Goal: Browse casually

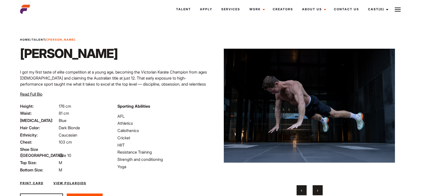
click at [317, 190] on span "›" at bounding box center [317, 190] width 1 height 5
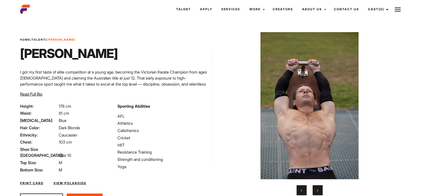
click at [317, 189] on span "›" at bounding box center [317, 190] width 1 height 5
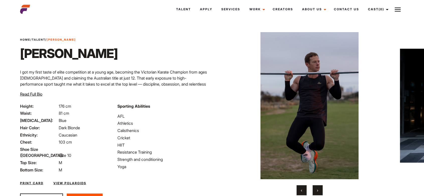
click at [317, 190] on span "›" at bounding box center [317, 190] width 1 height 5
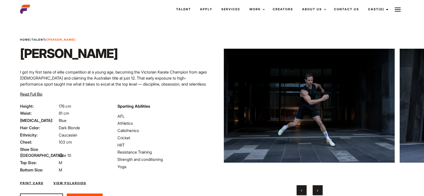
click at [317, 190] on span "›" at bounding box center [317, 190] width 1 height 5
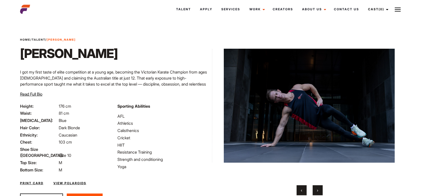
click at [317, 190] on span "›" at bounding box center [317, 190] width 1 height 5
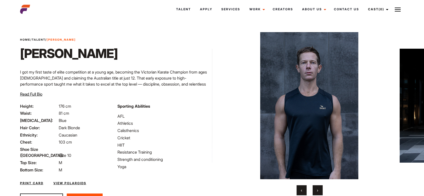
click at [317, 190] on span "›" at bounding box center [317, 190] width 1 height 5
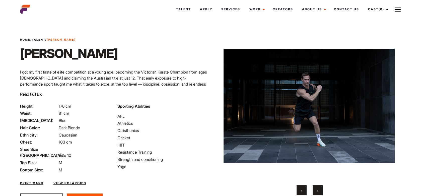
click at [299, 193] on button "‹" at bounding box center [301, 190] width 10 height 10
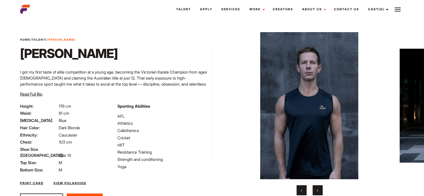
click at [317, 190] on span "›" at bounding box center [317, 190] width 1 height 5
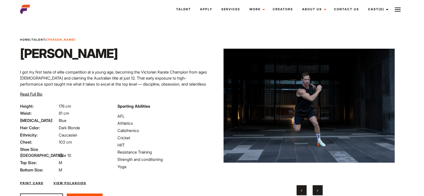
click at [317, 190] on span "›" at bounding box center [317, 190] width 1 height 5
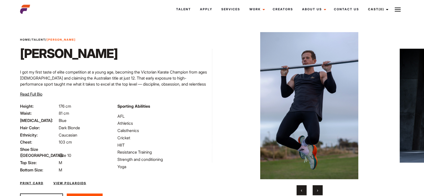
click at [317, 190] on span "›" at bounding box center [317, 190] width 1 height 5
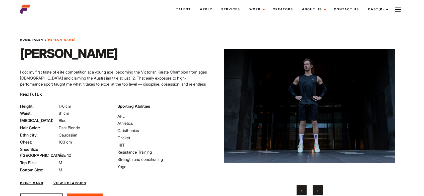
click at [317, 190] on span "›" at bounding box center [317, 190] width 1 height 5
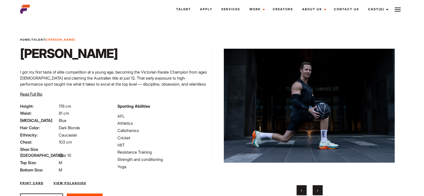
click at [317, 189] on span "›" at bounding box center [317, 190] width 1 height 5
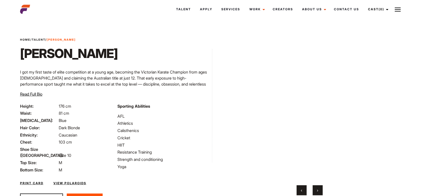
click at [317, 191] on span "›" at bounding box center [317, 190] width 1 height 5
click at [317, 190] on span "›" at bounding box center [317, 190] width 1 height 5
click at [301, 190] on span "‹" at bounding box center [301, 190] width 1 height 5
click at [317, 190] on span "›" at bounding box center [317, 190] width 1 height 5
click at [317, 191] on span "›" at bounding box center [317, 190] width 1 height 5
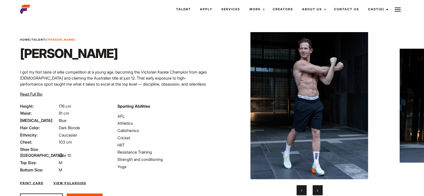
click at [317, 190] on span "›" at bounding box center [317, 190] width 1 height 5
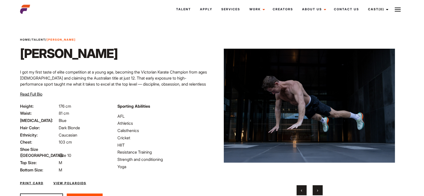
click at [318, 189] on span "›" at bounding box center [317, 190] width 1 height 5
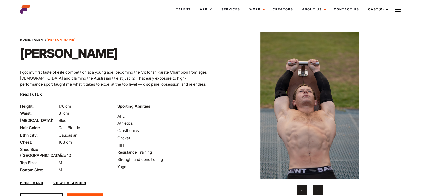
click at [317, 190] on span "›" at bounding box center [317, 190] width 1 height 5
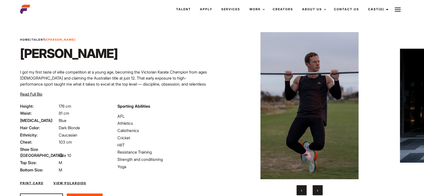
click at [320, 185] on button "›" at bounding box center [317, 190] width 10 height 10
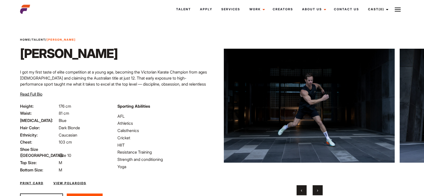
click at [317, 189] on span "›" at bounding box center [317, 190] width 1 height 5
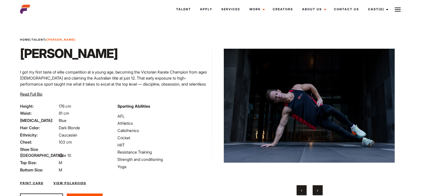
click at [317, 190] on span "›" at bounding box center [317, 190] width 1 height 5
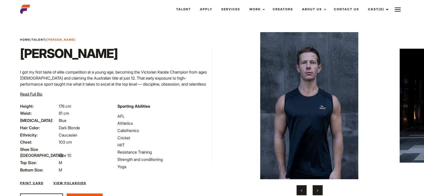
click at [320, 186] on button "›" at bounding box center [317, 190] width 10 height 10
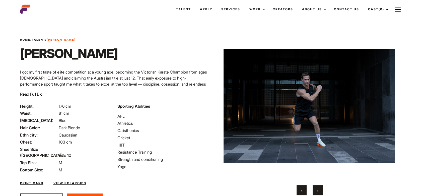
click at [317, 189] on span "›" at bounding box center [317, 190] width 1 height 5
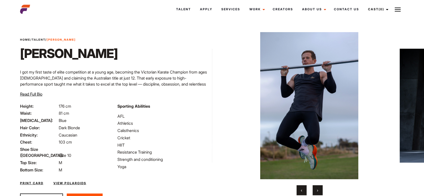
click at [317, 189] on span "›" at bounding box center [317, 190] width 1 height 5
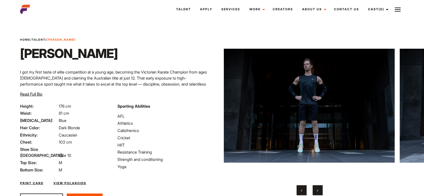
click at [321, 185] on button "›" at bounding box center [317, 190] width 10 height 10
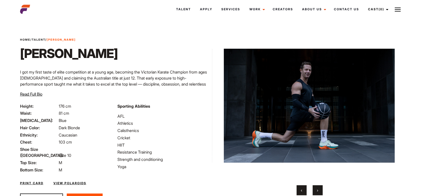
click at [321, 185] on button "›" at bounding box center [317, 190] width 10 height 10
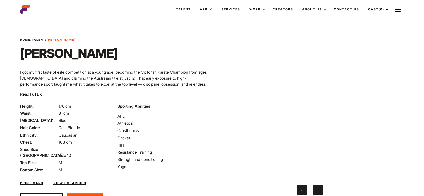
click at [317, 190] on span "›" at bounding box center [317, 190] width 1 height 5
